Goal: Transaction & Acquisition: Purchase product/service

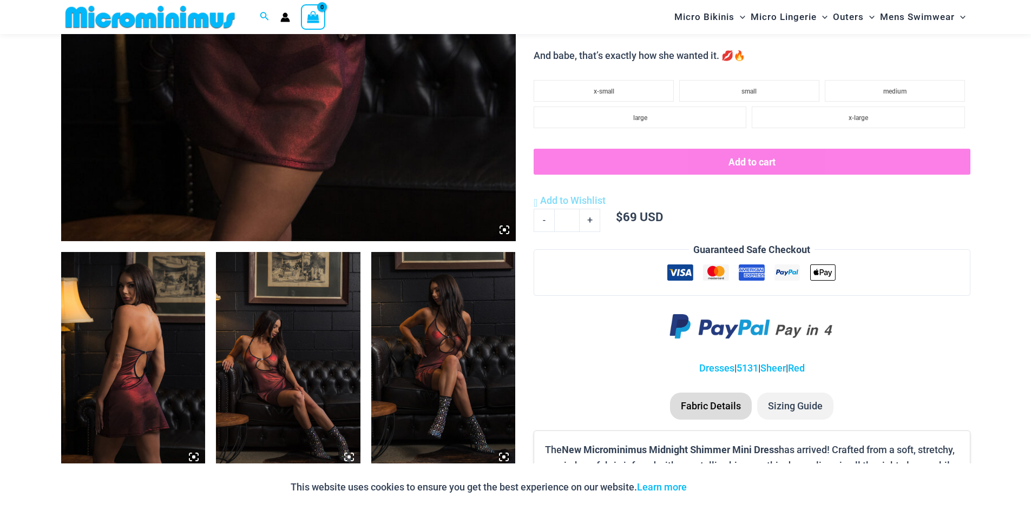
scroll to position [532, 0]
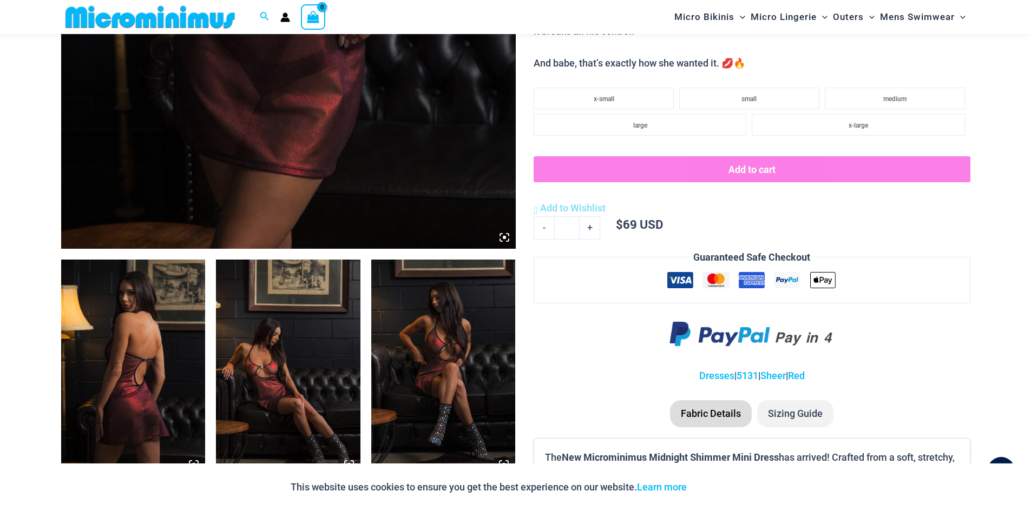
type input "**********"
click at [257, 372] on img at bounding box center [288, 368] width 145 height 217
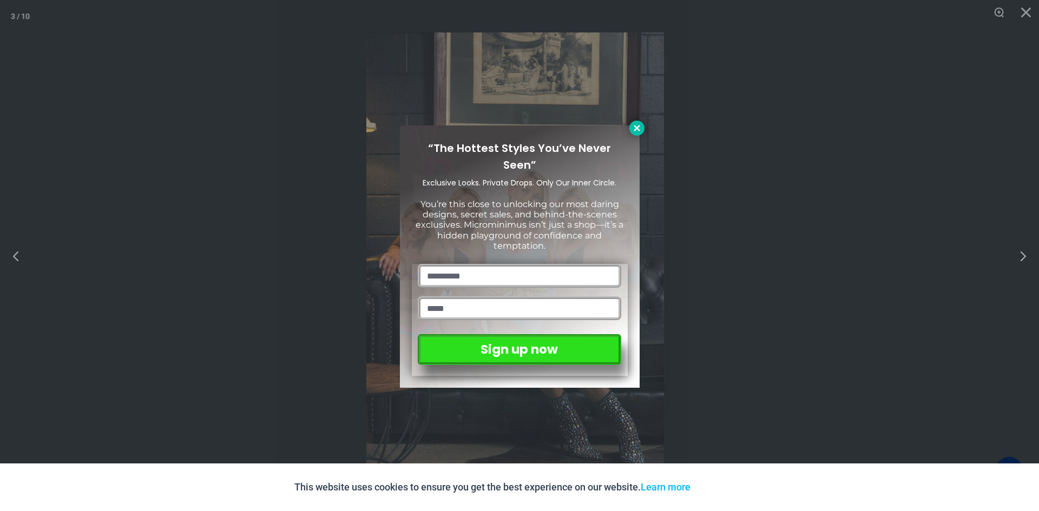
click at [640, 131] on icon at bounding box center [637, 128] width 10 height 10
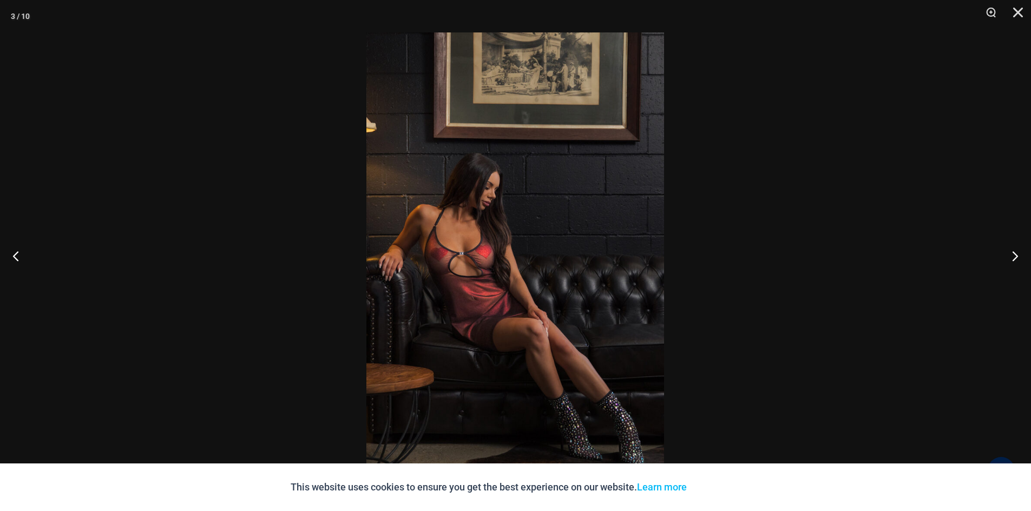
click at [526, 272] on img at bounding box center [515, 255] width 298 height 447
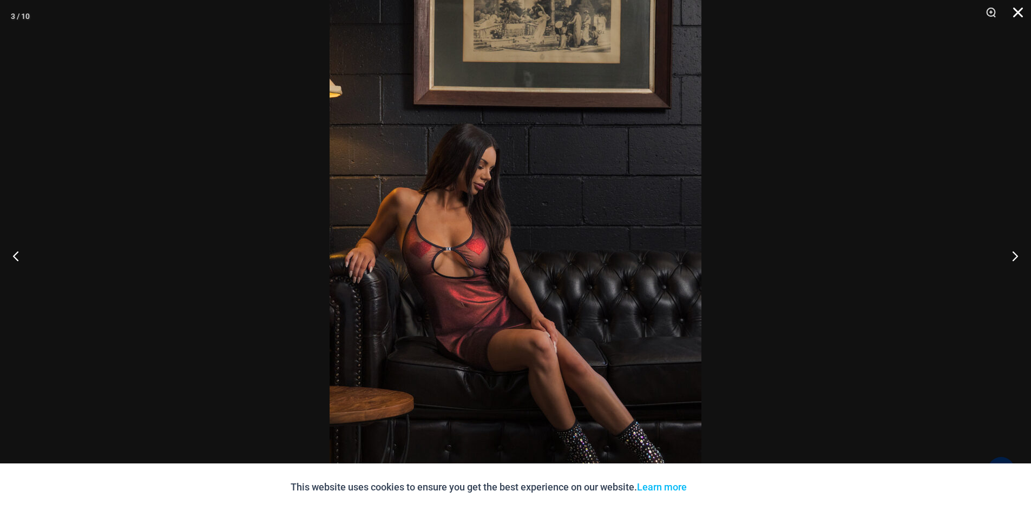
click at [1018, 8] on button "Close" at bounding box center [1014, 16] width 27 height 32
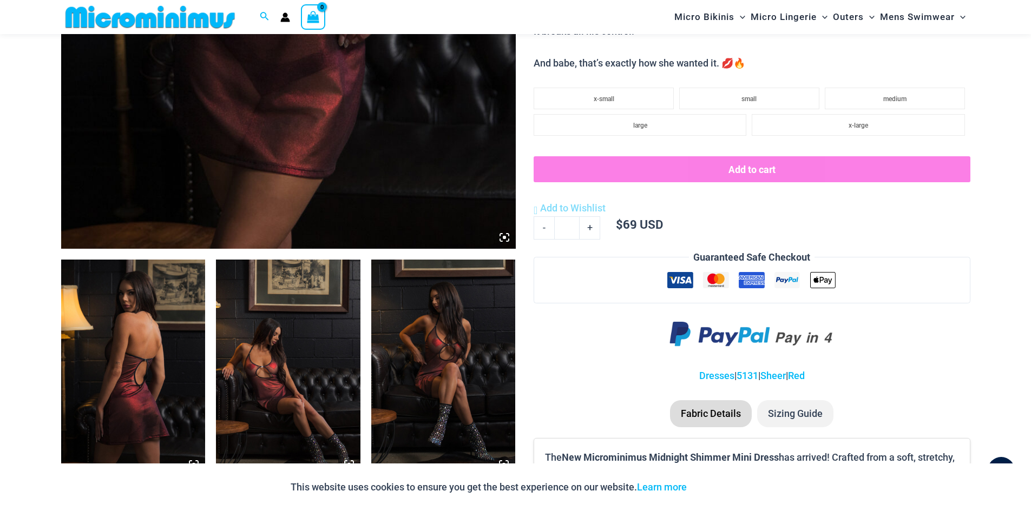
click at [158, 373] on img at bounding box center [133, 368] width 145 height 217
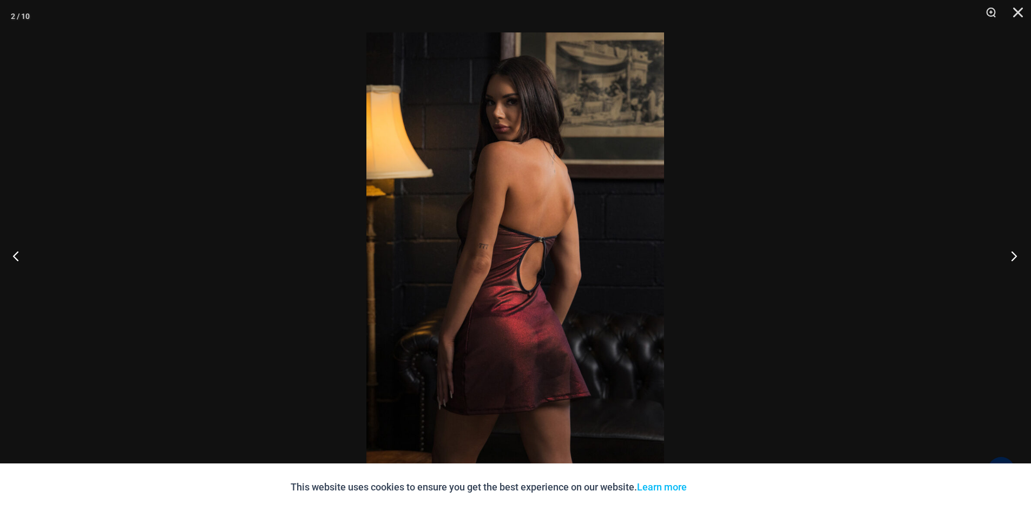
click at [1015, 258] on button "Next" at bounding box center [1010, 256] width 41 height 54
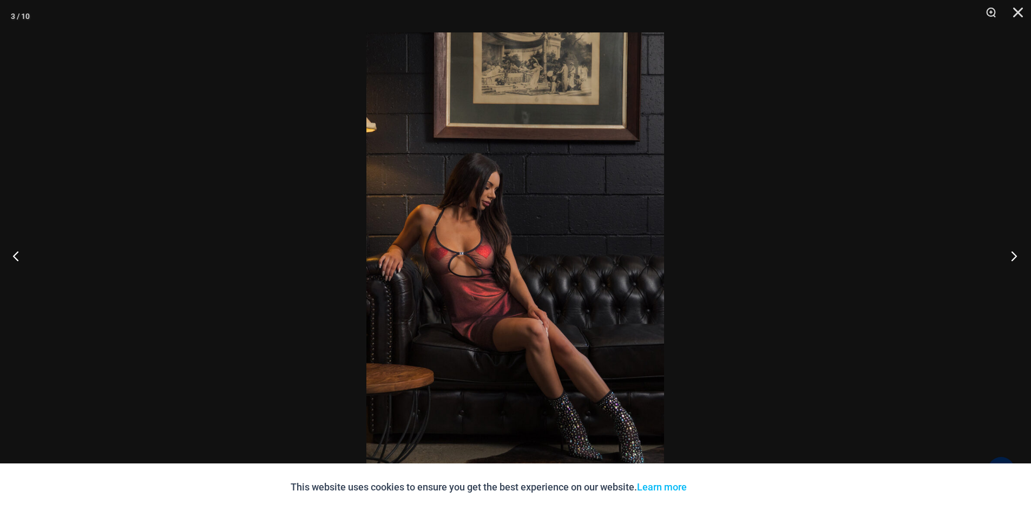
click at [1013, 257] on button "Next" at bounding box center [1010, 256] width 41 height 54
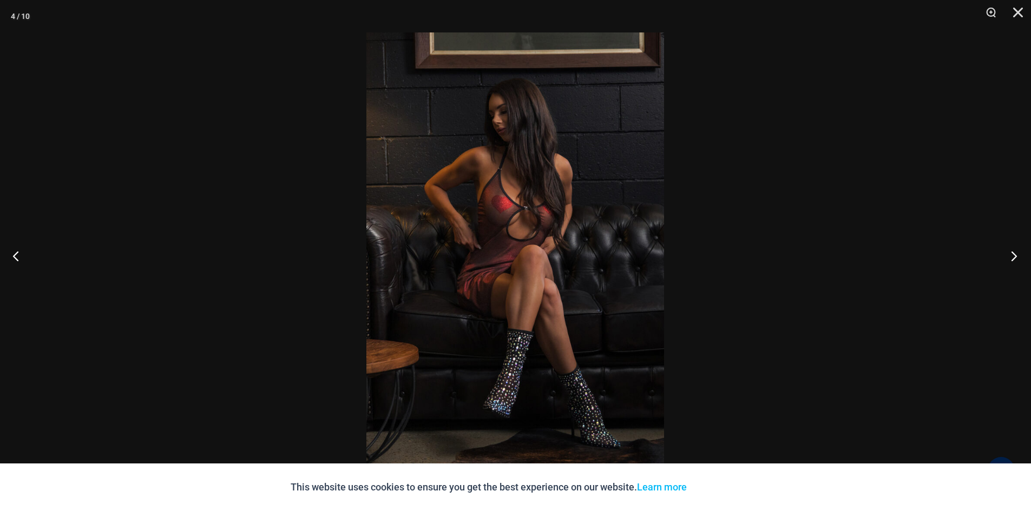
click at [1013, 257] on button "Next" at bounding box center [1010, 256] width 41 height 54
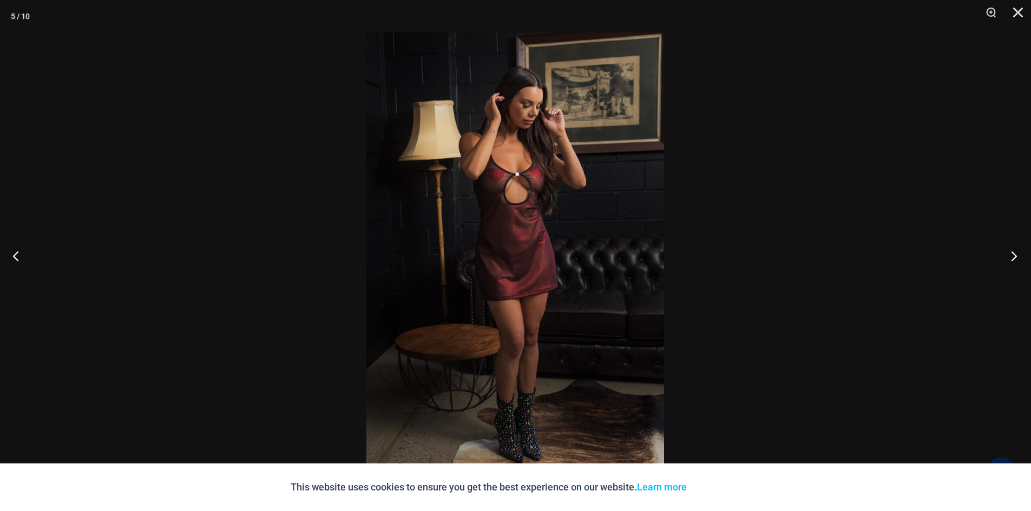
click at [1013, 257] on button "Next" at bounding box center [1010, 256] width 41 height 54
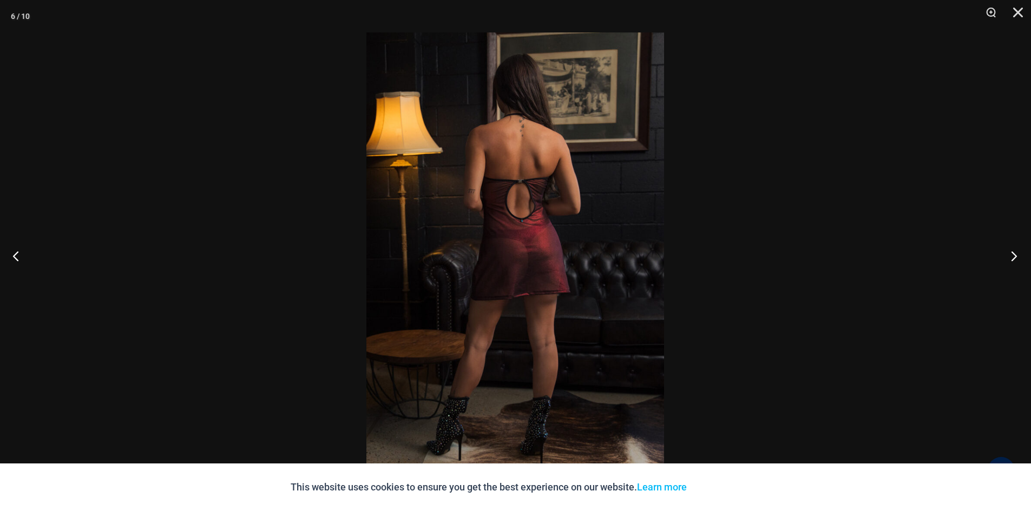
click at [1013, 257] on button "Next" at bounding box center [1010, 256] width 41 height 54
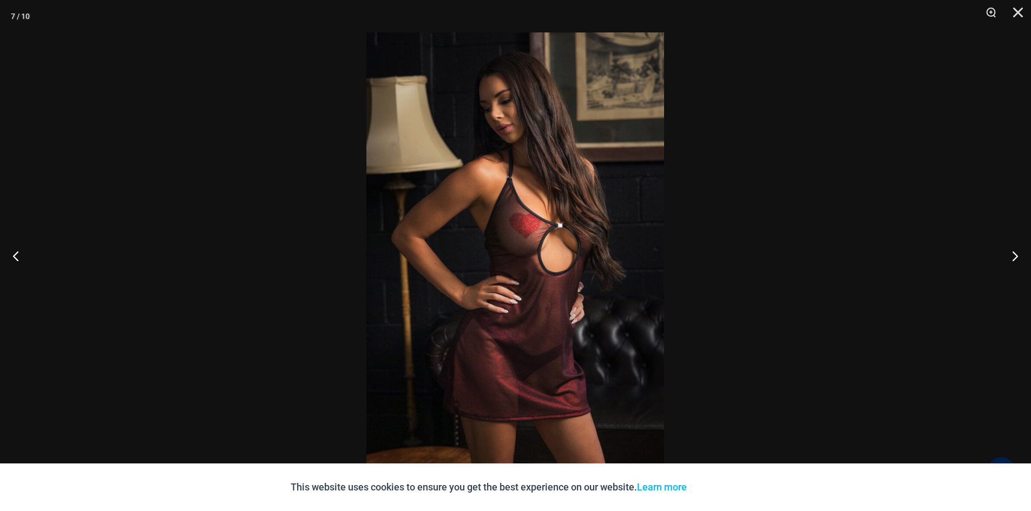
click at [545, 334] on img at bounding box center [515, 255] width 298 height 447
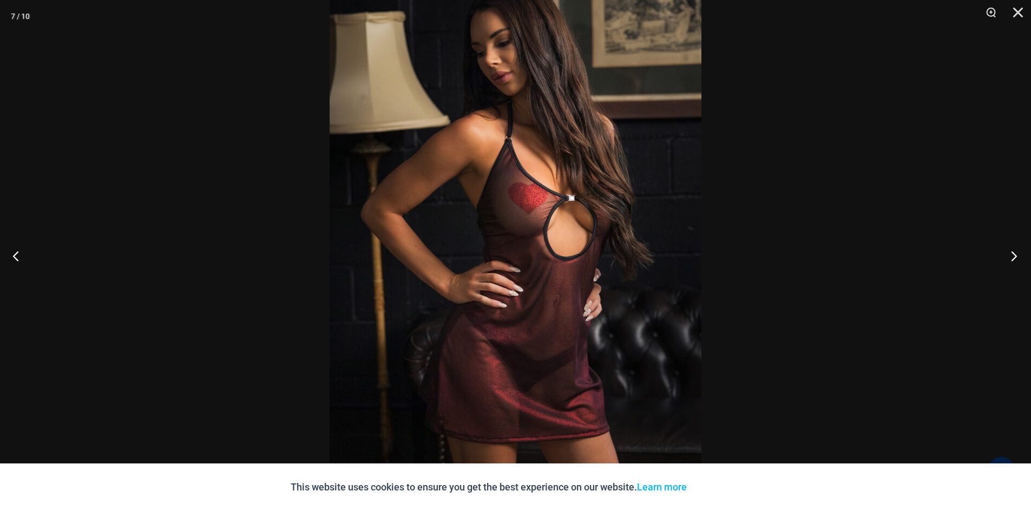
click at [1011, 257] on button "Next" at bounding box center [1010, 256] width 41 height 54
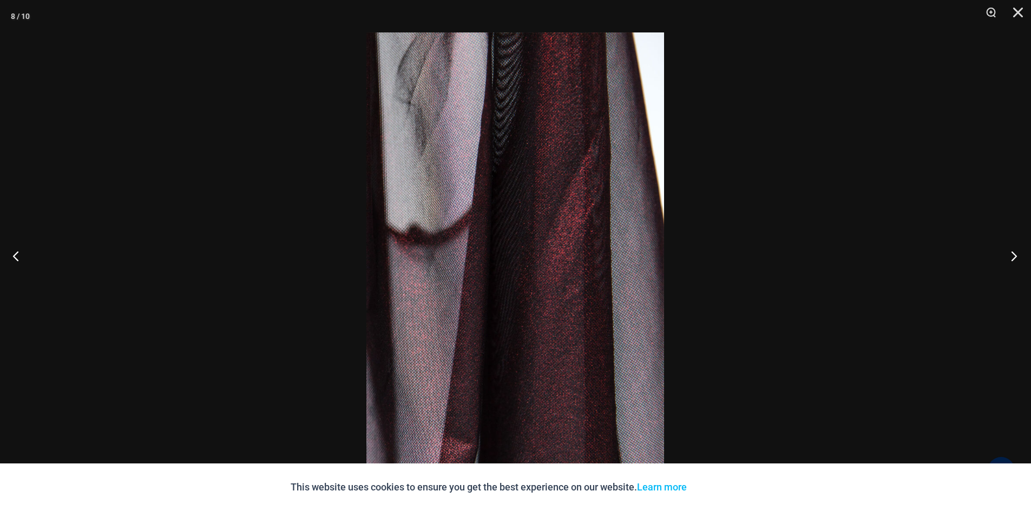
click at [1011, 257] on button "Next" at bounding box center [1010, 256] width 41 height 54
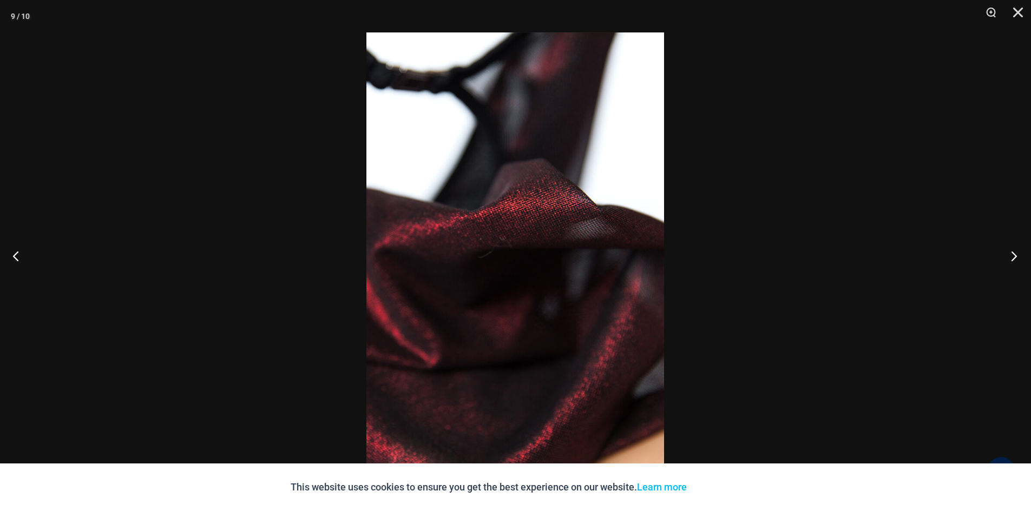
click at [1011, 257] on button "Next" at bounding box center [1010, 256] width 41 height 54
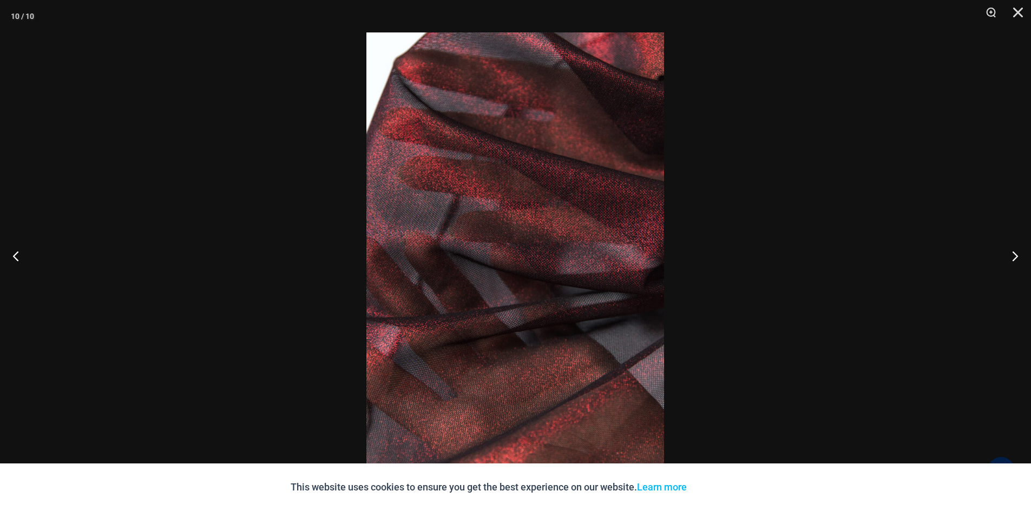
click at [535, 268] on img at bounding box center [515, 255] width 298 height 447
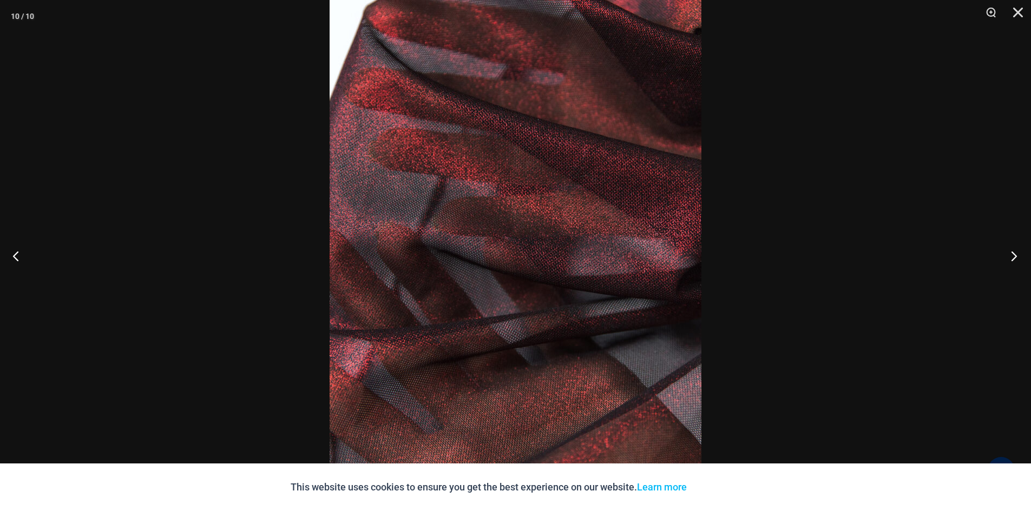
click at [1015, 260] on button "Next" at bounding box center [1010, 256] width 41 height 54
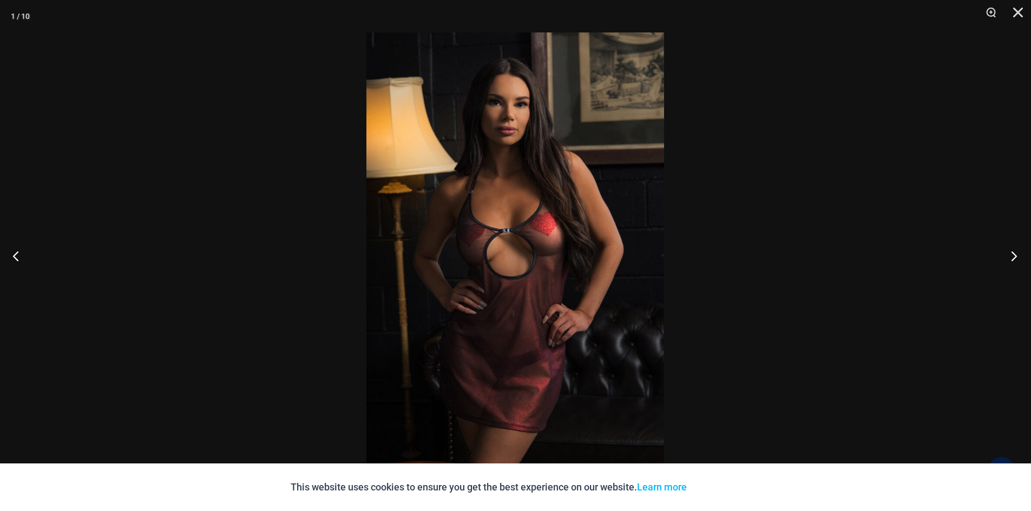
click at [1013, 252] on button "Next" at bounding box center [1010, 256] width 41 height 54
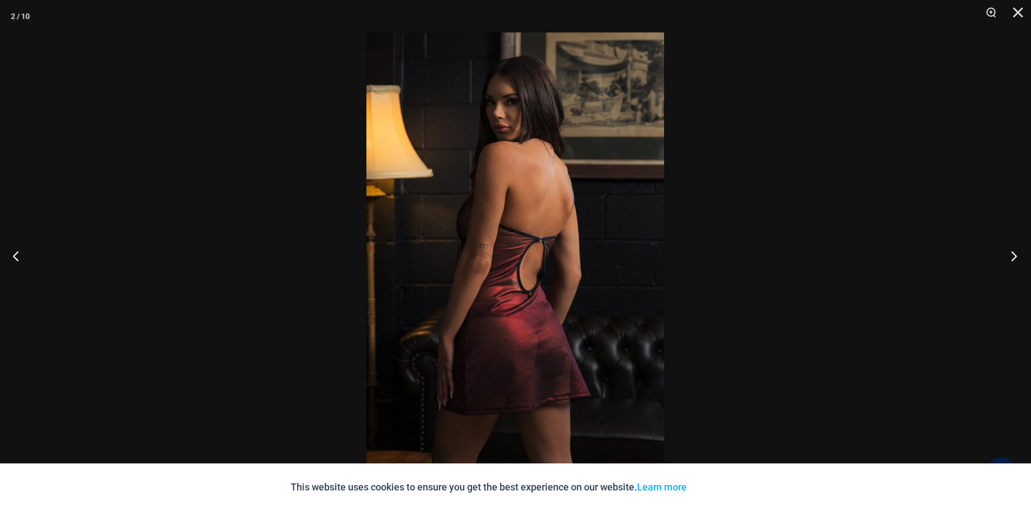
click at [1013, 252] on button "Next" at bounding box center [1010, 256] width 41 height 54
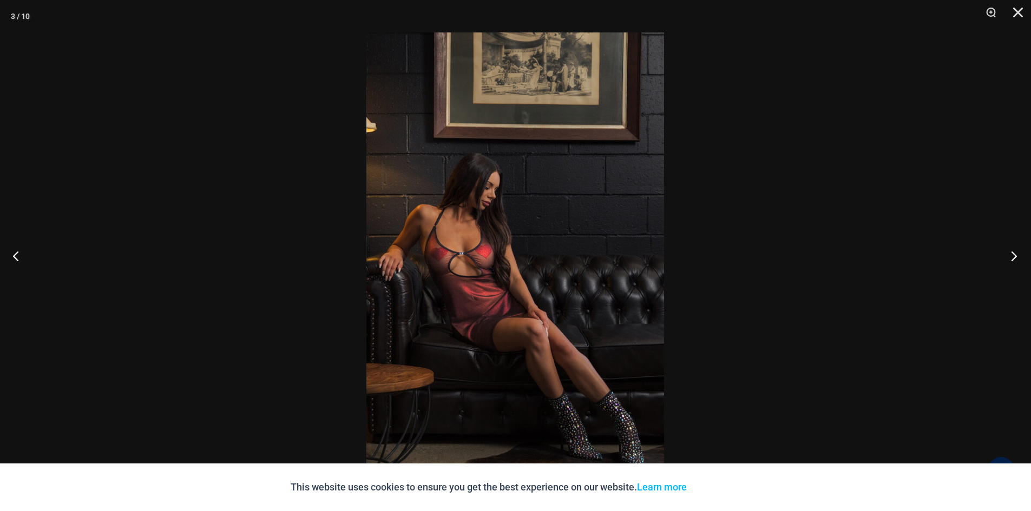
click at [1013, 252] on button "Next" at bounding box center [1010, 256] width 41 height 54
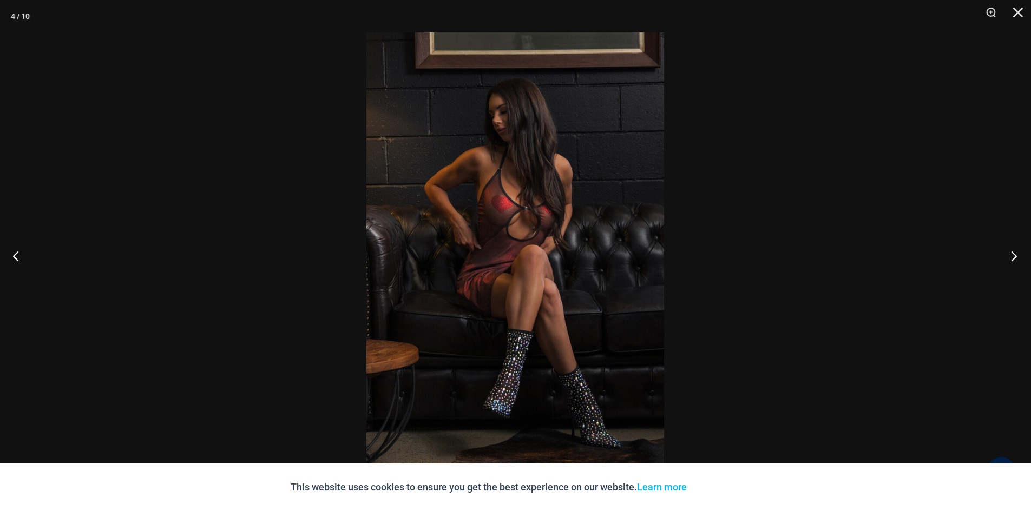
click at [1013, 252] on button "Next" at bounding box center [1010, 256] width 41 height 54
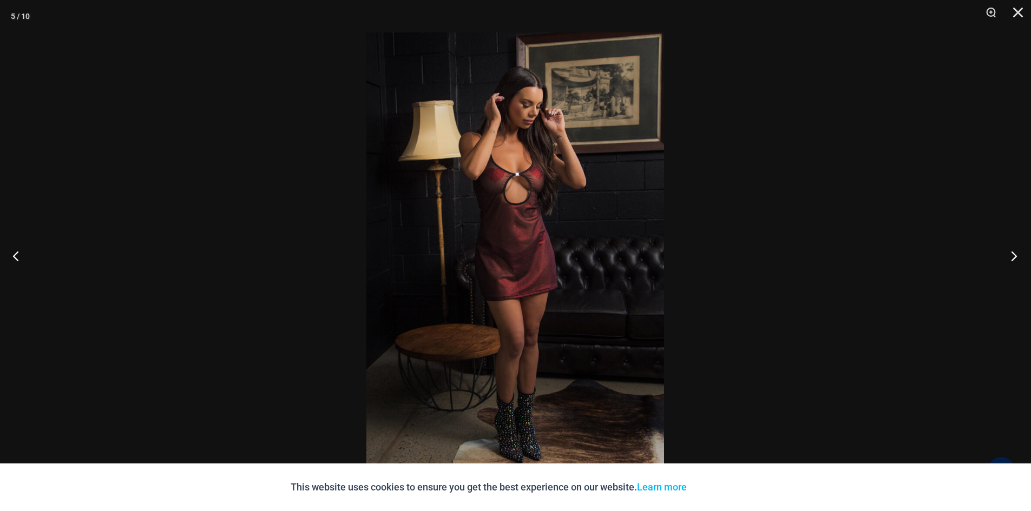
click at [1014, 249] on button "Next" at bounding box center [1010, 256] width 41 height 54
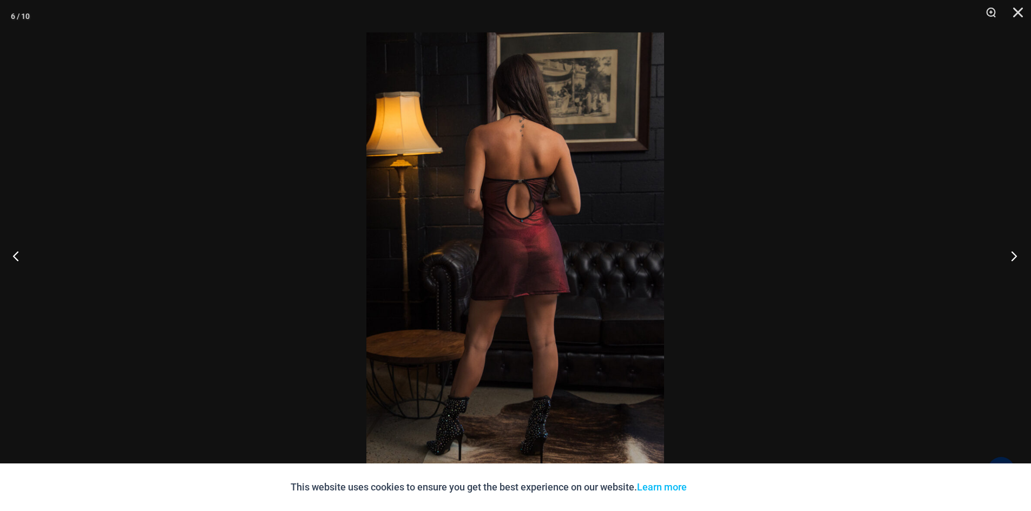
click at [1018, 253] on button "Next" at bounding box center [1010, 256] width 41 height 54
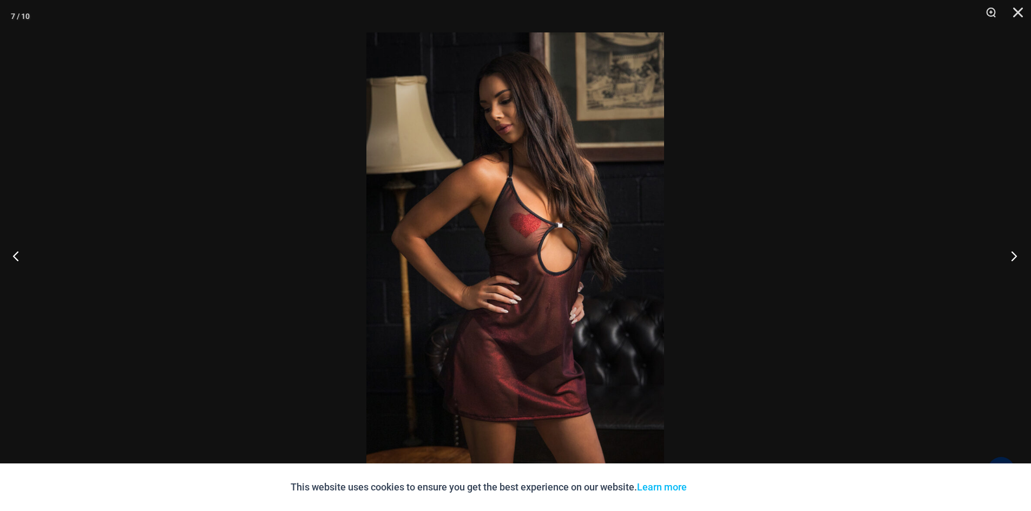
click at [1021, 247] on button "Next" at bounding box center [1010, 256] width 41 height 54
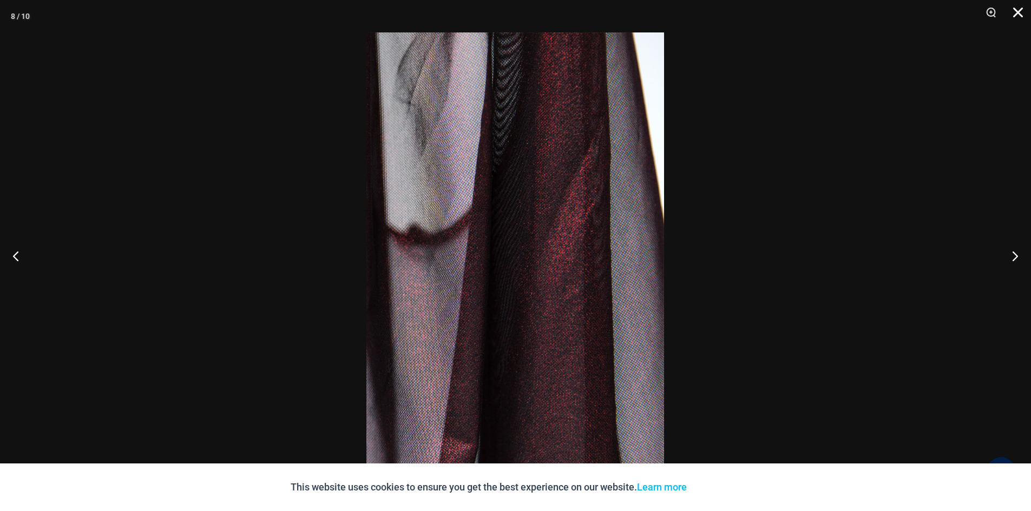
click at [1014, 15] on button "Close" at bounding box center [1014, 16] width 27 height 32
